Goal: Task Accomplishment & Management: Complete application form

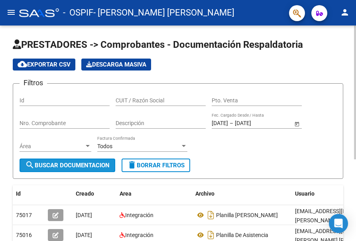
click at [91, 167] on span "search Buscar Documentacion" at bounding box center [67, 165] width 84 height 7
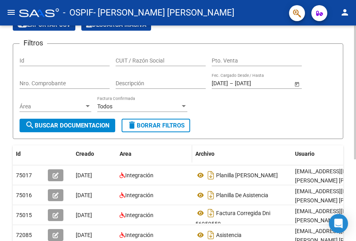
scroll to position [80, 0]
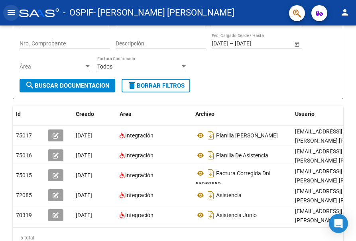
click at [12, 11] on mat-icon "menu" at bounding box center [11, 13] width 10 height 10
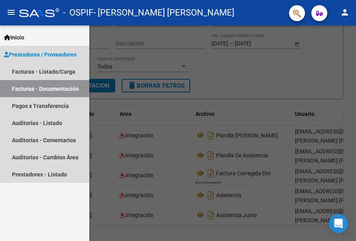
click at [32, 53] on span "Prestadores / Proveedores" at bounding box center [40, 54] width 72 height 9
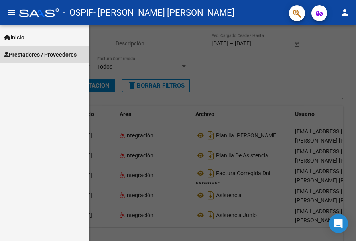
click at [32, 53] on span "Prestadores / Proveedores" at bounding box center [40, 54] width 72 height 9
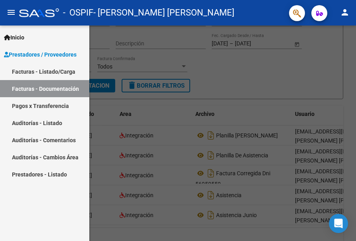
click at [33, 72] on link "Facturas - Listado/Carga" at bounding box center [44, 71] width 89 height 17
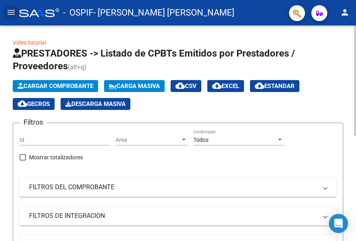
click at [77, 86] on span "Cargar Comprobante" at bounding box center [56, 85] width 76 height 7
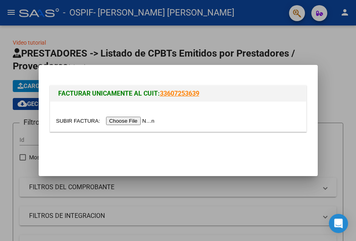
click at [124, 121] on input "file" at bounding box center [106, 121] width 101 height 8
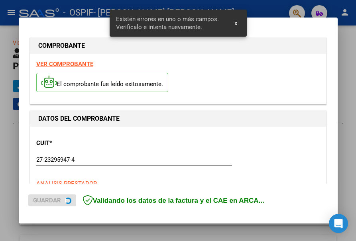
scroll to position [199, 0]
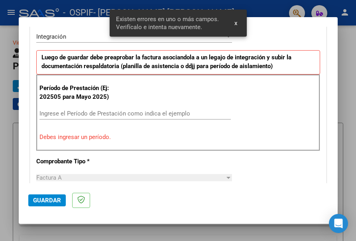
click at [92, 114] on input "Ingrese el Período de Prestación como indica el ejemplo" at bounding box center [134, 113] width 191 height 7
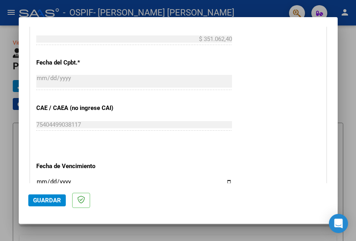
scroll to position [478, 0]
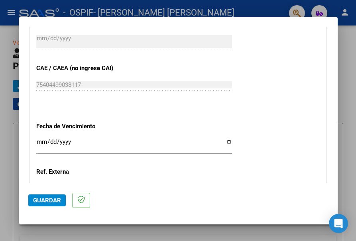
type input "202509"
click at [224, 144] on input "Ingresar la fecha" at bounding box center [134, 145] width 196 height 13
type input "[DATE]"
click at [53, 198] on span "Guardar" at bounding box center [47, 200] width 28 height 7
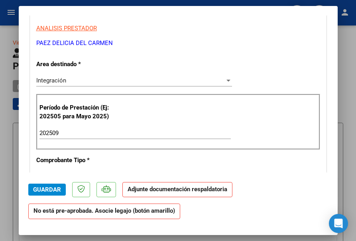
scroll to position [119, 0]
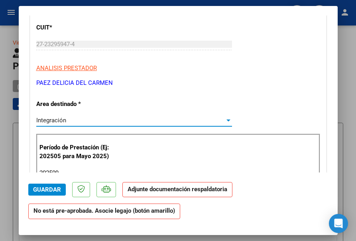
click at [226, 121] on div at bounding box center [228, 120] width 4 height 2
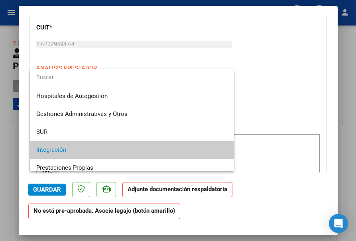
scroll to position [30, 0]
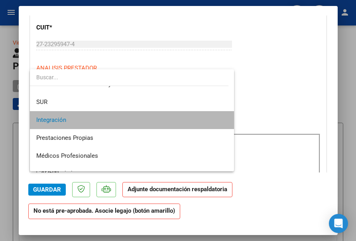
click at [200, 123] on span "Integración" at bounding box center [132, 120] width 192 height 18
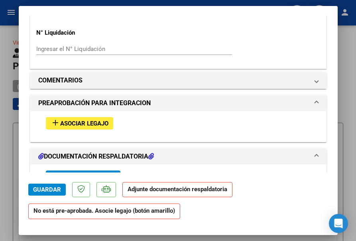
scroll to position [757, 0]
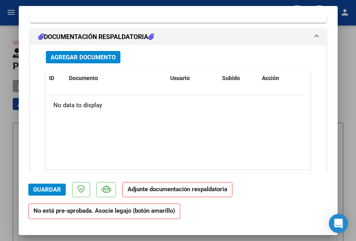
click at [103, 59] on span "Agregar Documento" at bounding box center [83, 57] width 65 height 7
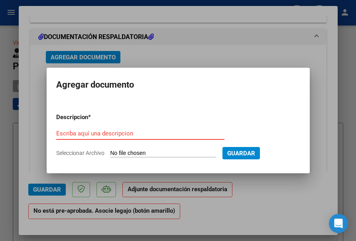
click at [154, 133] on input "Escriba aquí una descripcion" at bounding box center [140, 133] width 168 height 7
type input "planilla y constancia"
click at [164, 149] on app-file-uploader "Seleccionar Archivo" at bounding box center [139, 152] width 166 height 7
click at [176, 153] on input "Seleccionar Archivo" at bounding box center [163, 154] width 106 height 8
type input "C:\fakepath\[PERSON_NAME].pdf"
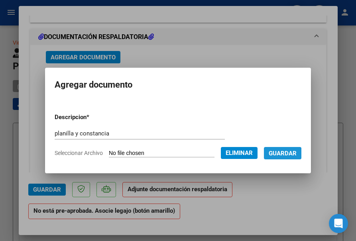
click at [277, 154] on span "Guardar" at bounding box center [282, 153] width 28 height 7
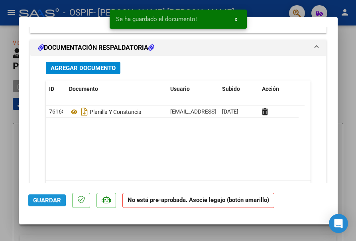
click at [43, 199] on span "Guardar" at bounding box center [47, 200] width 28 height 7
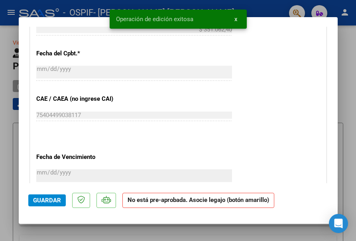
scroll to position [319, 0]
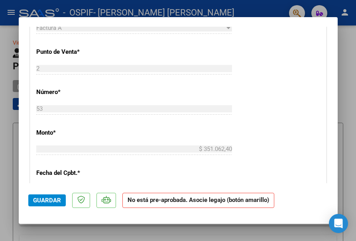
click at [351, 55] on div at bounding box center [178, 120] width 356 height 241
type input "$ 0,00"
